Goal: Transaction & Acquisition: Book appointment/travel/reservation

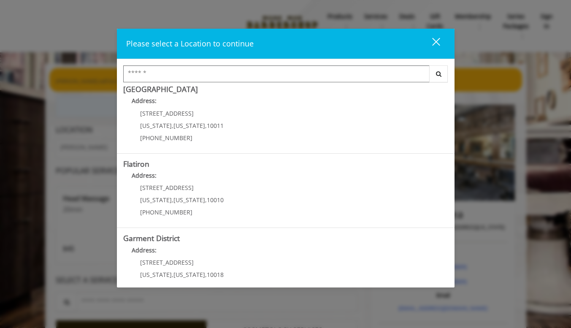
scroll to position [176, 0]
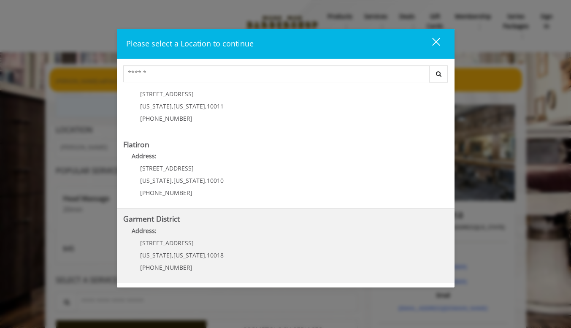
click at [195, 229] on District "Address:" at bounding box center [285, 233] width 325 height 14
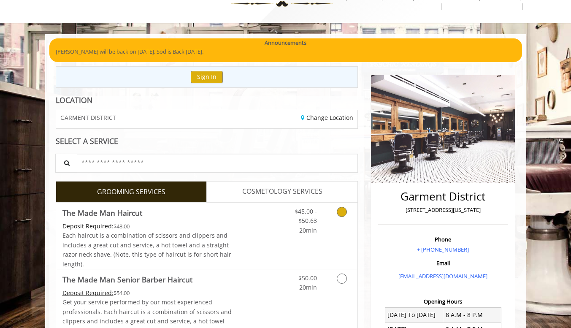
scroll to position [93, 0]
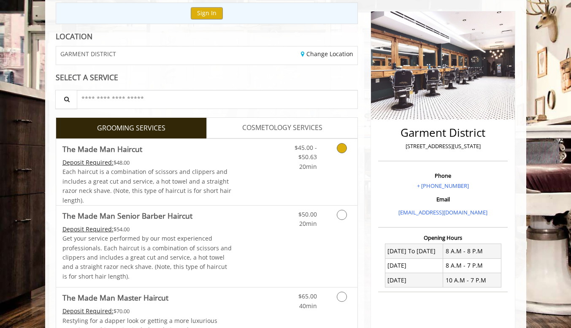
click at [323, 154] on div "Grooming services" at bounding box center [340, 155] width 34 height 32
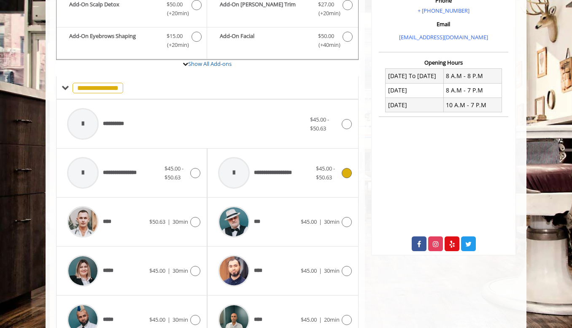
scroll to position [271, 0]
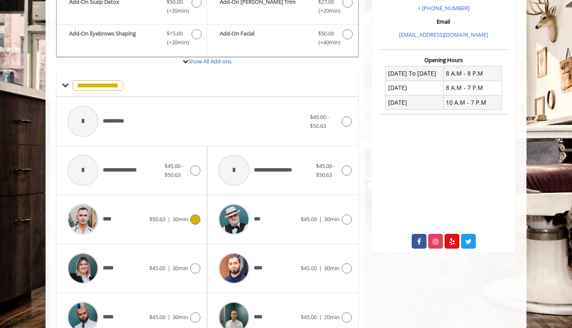
click at [200, 225] on div "**** $50.63 | 30min" at bounding box center [132, 219] width 138 height 40
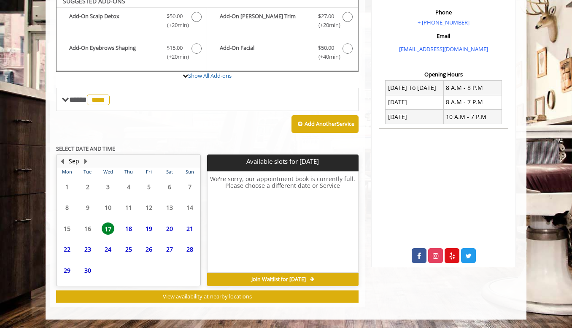
scroll to position [256, 0]
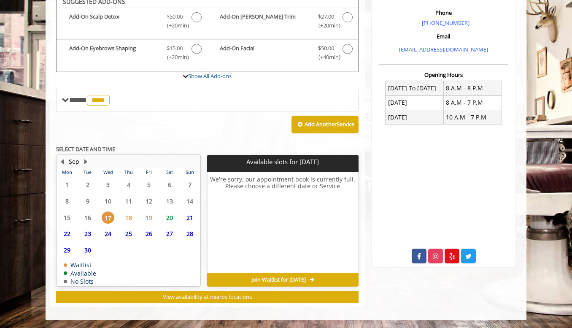
click at [171, 215] on span "20" at bounding box center [169, 217] width 13 height 12
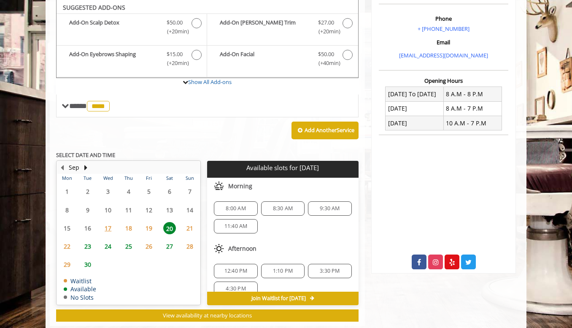
click at [243, 227] on span "11:40 AM" at bounding box center [236, 226] width 23 height 7
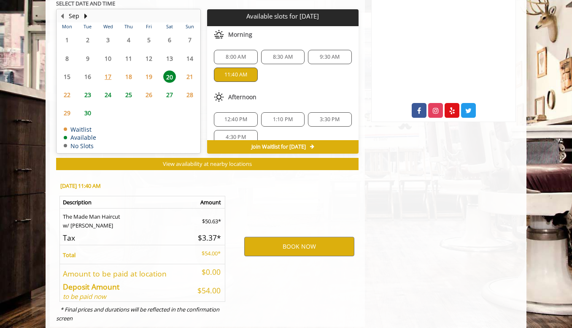
scroll to position [421, 0]
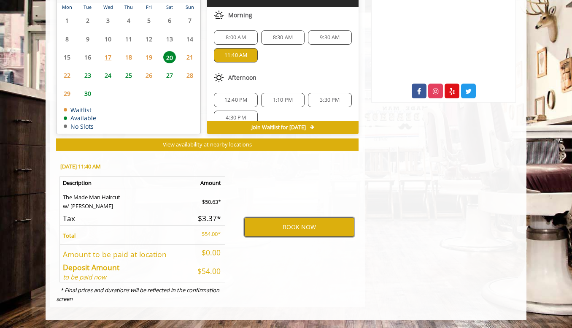
click at [274, 223] on button "BOOK NOW" at bounding box center [299, 226] width 110 height 19
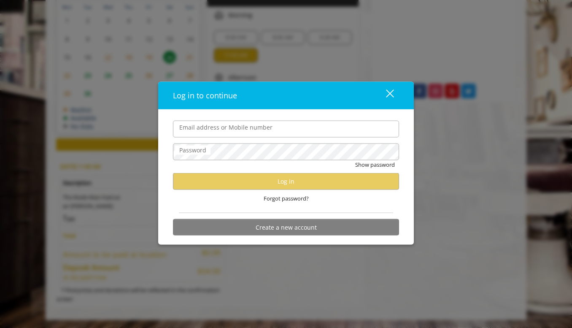
click at [299, 133] on input "Email address or Mobile number" at bounding box center [286, 128] width 226 height 17
type input "**********"
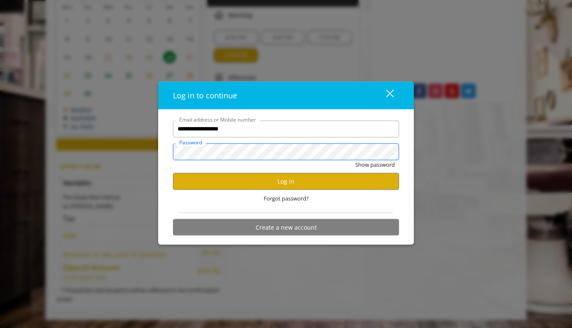
click at [355, 160] on button "Show password" at bounding box center [375, 164] width 40 height 9
click at [243, 177] on button "Log in" at bounding box center [286, 181] width 226 height 16
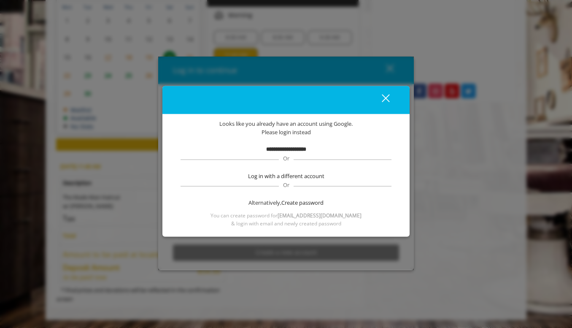
click at [271, 150] on b "**********" at bounding box center [286, 148] width 40 height 5
click at [306, 151] on b "**********" at bounding box center [286, 148] width 40 height 5
click at [389, 101] on div "close dialog" at bounding box center [386, 98] width 8 height 8
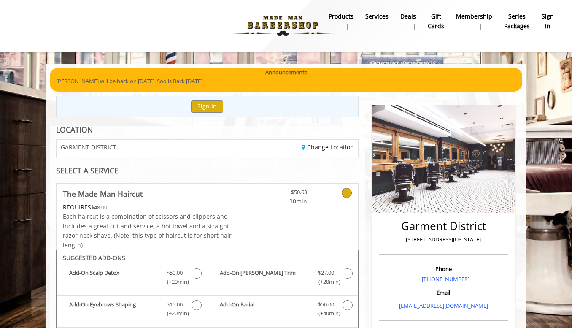
click at [551, 22] on b "sign in" at bounding box center [548, 21] width 12 height 19
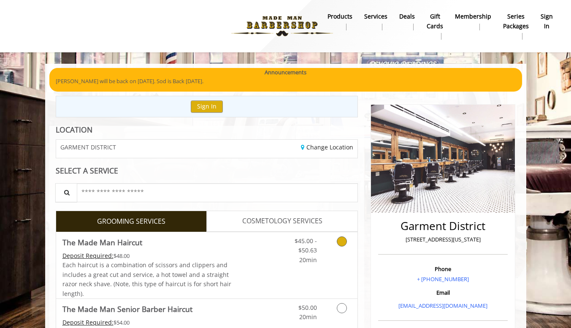
click at [299, 254] on span "$45.00 - $50.63" at bounding box center [306, 245] width 22 height 17
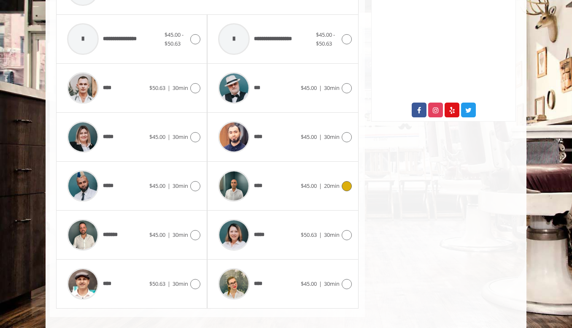
scroll to position [409, 0]
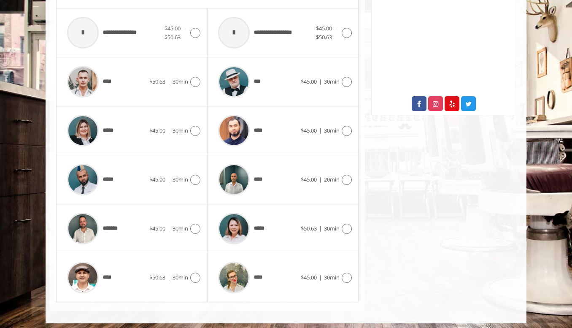
click at [185, 79] on span "30min" at bounding box center [181, 82] width 16 height 8
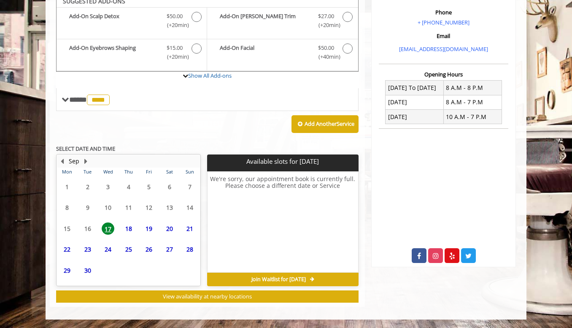
scroll to position [256, 0]
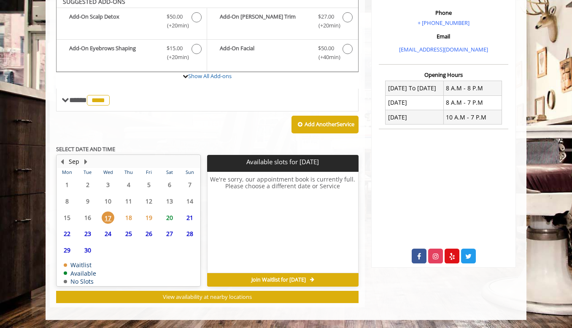
click at [170, 217] on span "20" at bounding box center [169, 217] width 13 height 12
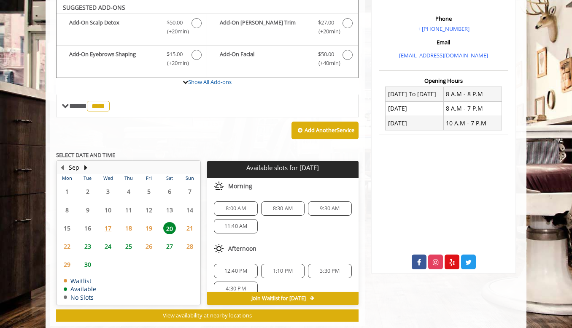
click at [233, 221] on div "11:40 AM" at bounding box center [235, 226] width 43 height 14
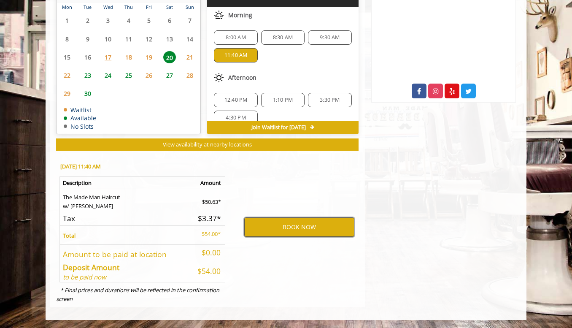
click at [291, 222] on button "BOOK NOW" at bounding box center [299, 226] width 110 height 19
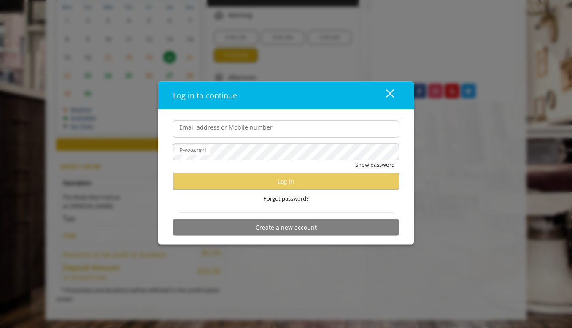
click at [266, 131] on input "Email address or Mobile number" at bounding box center [286, 128] width 226 height 17
type input "**********"
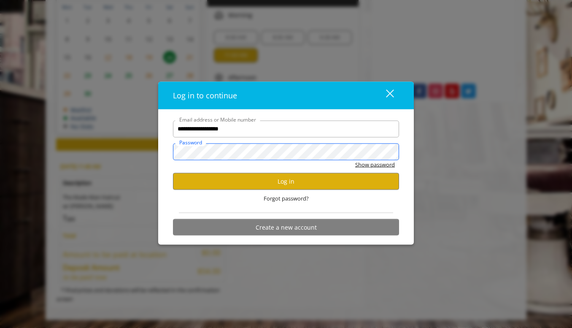
click at [355, 160] on button "Show password" at bounding box center [375, 164] width 40 height 9
click at [307, 177] on button "Log in" at bounding box center [286, 181] width 226 height 16
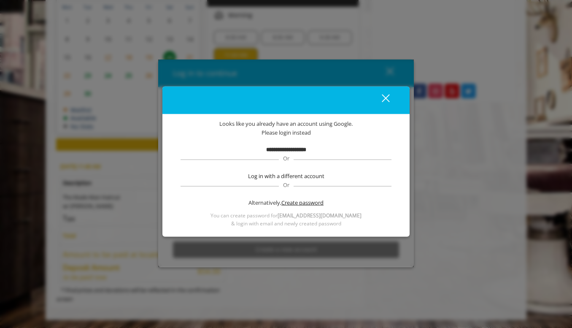
click at [301, 204] on span "Create password" at bounding box center [303, 202] width 42 height 9
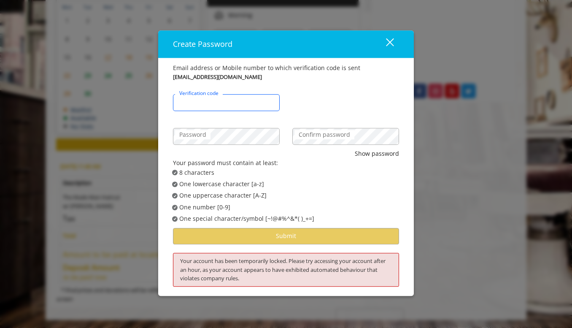
click at [244, 106] on input "Verification code" at bounding box center [226, 102] width 107 height 17
click at [390, 42] on div "close" at bounding box center [384, 44] width 17 height 13
